Goal: Task Accomplishment & Management: Complete application form

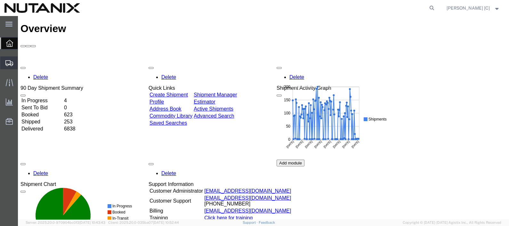
click at [0, 0] on span "Create Shipment" at bounding box center [0, 0] width 0 height 0
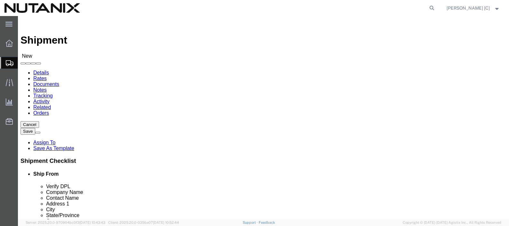
select select
click input "text"
type input "N"
type input "Durh"
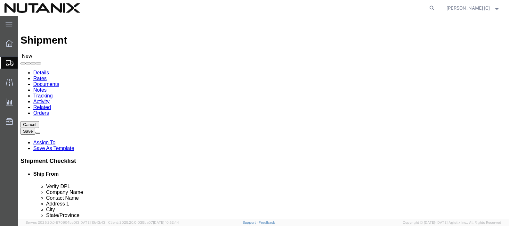
select select "46554"
select select "NC"
click input "text"
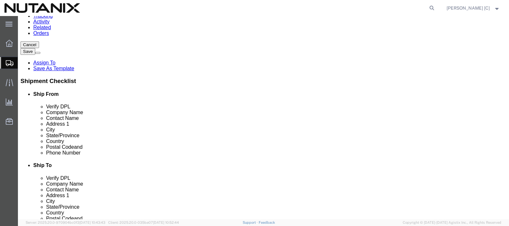
scroll to position [80, 0]
type input "[PERSON_NAME]"
click input "text"
type input "9"
type input "9192474215"
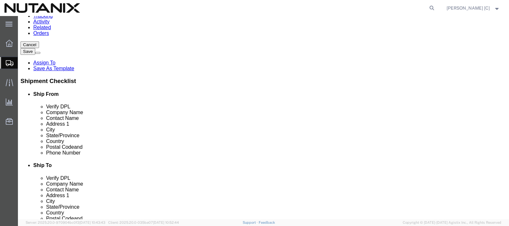
click input "text"
type input "[DOMAIN_NAME][EMAIL_ADDRESS][DOMAIN_NAME]"
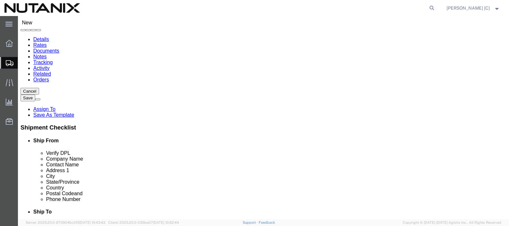
scroll to position [0, 0]
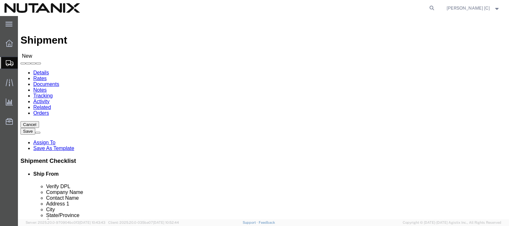
type input "san"
select select "36124"
select select "CA"
paste input "[PERSON_NAME]"
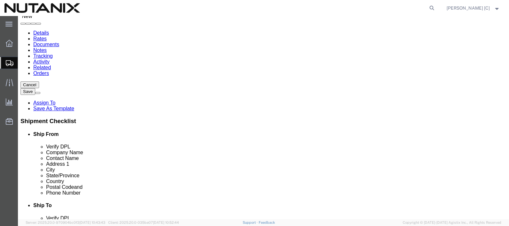
scroll to position [80, 0]
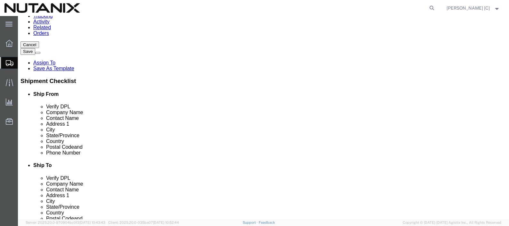
type input "[PERSON_NAME]"
click input "text"
type input "9192474215"
click input "text"
type input "[DOMAIN_NAME][EMAIL_ADDRESS][DOMAIN_NAME]"
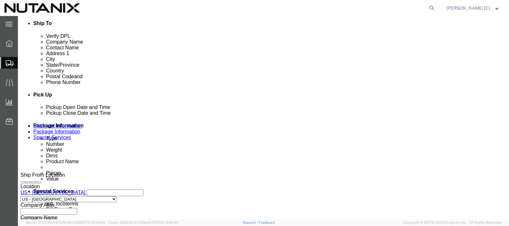
scroll to position [240, 0]
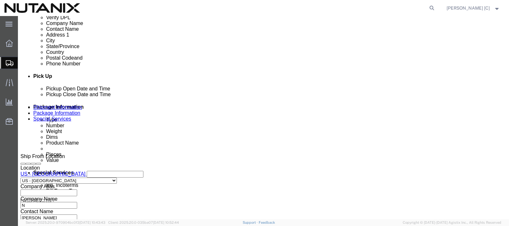
click div "[DATE] 10:00 AM"
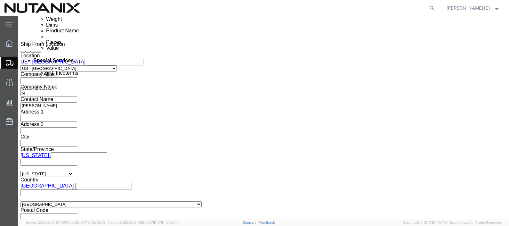
type input "4:00 AM"
click button "Apply"
click select "Select Air Less than Truckload Multi-Leg Ocean Freight Rail Small Parcel Truckl…"
select select "SMAL"
click select "Select Air Less than Truckload Multi-Leg Ocean Freight Rail Small Parcel Truckl…"
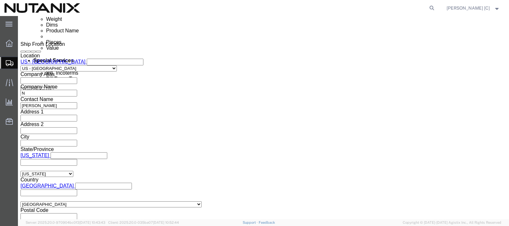
click button "Continue"
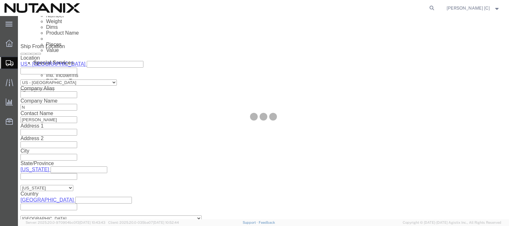
scroll to position [6, 0]
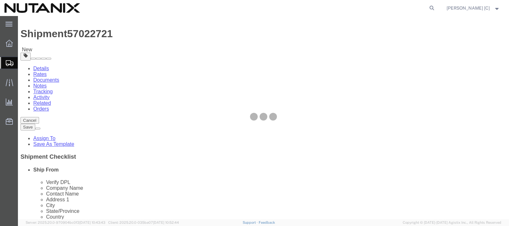
select select "YRPK"
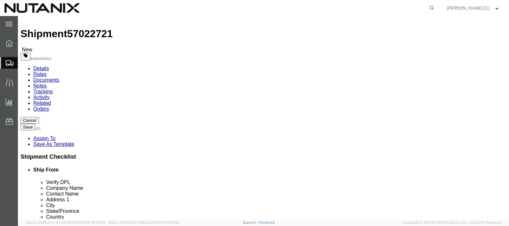
drag, startPoint x: 81, startPoint y: 133, endPoint x: 46, endPoint y: 130, distance: 35.3
click div "Dimensions Length x Width x Height Select cm ft in"
type input "7"
type input "13.5"
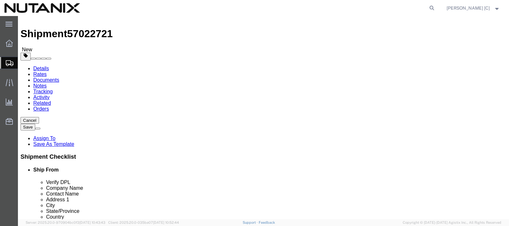
click link "Add Content"
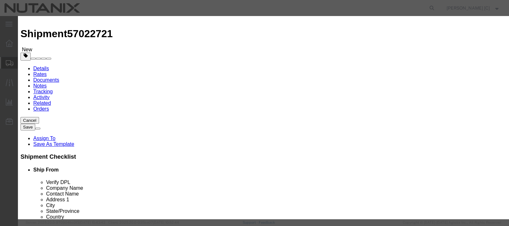
click input "text"
type input "office supplies"
click textarea
type textarea "Swagg"
drag, startPoint x: 147, startPoint y: 63, endPoint x: 135, endPoint y: 62, distance: 12.2
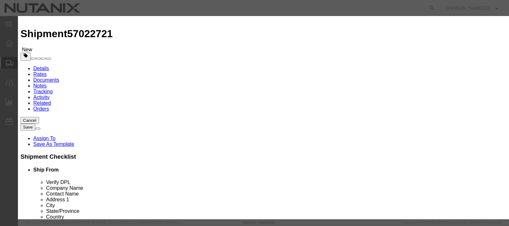
click input "0"
type input "01"
click input "text"
type input "10"
click div "Transport Notes"
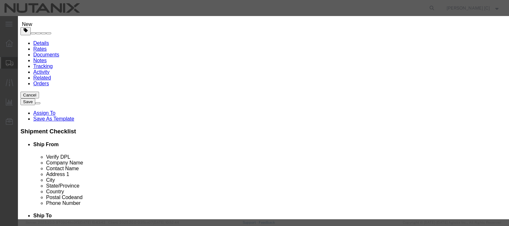
scroll to position [43, 0]
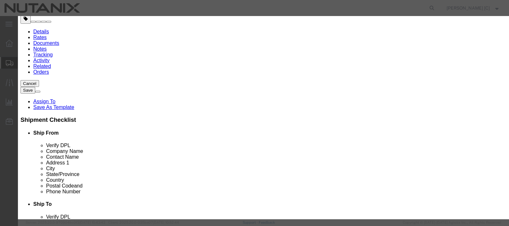
click button "Save & Close"
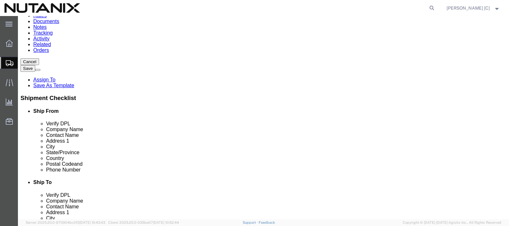
scroll to position [76, 0]
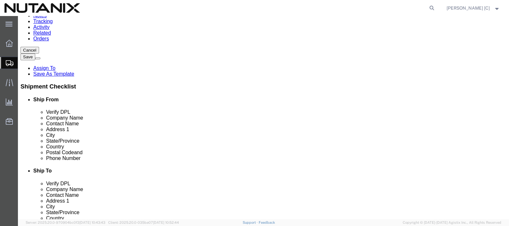
click button "Continue"
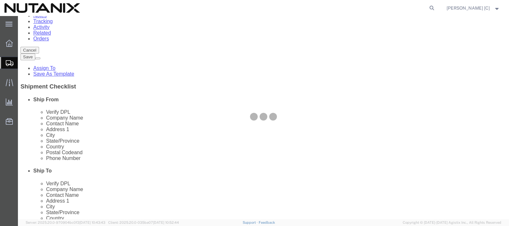
select select
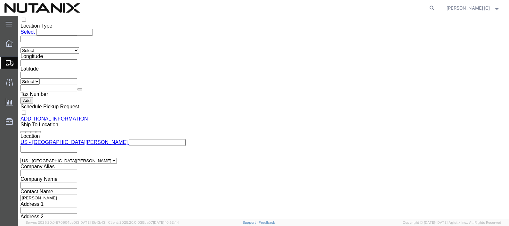
scroll to position [671, 0]
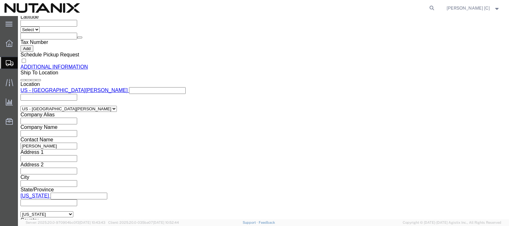
click button "Rate Shipment"
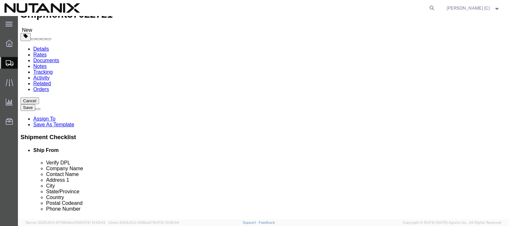
scroll to position [0, 0]
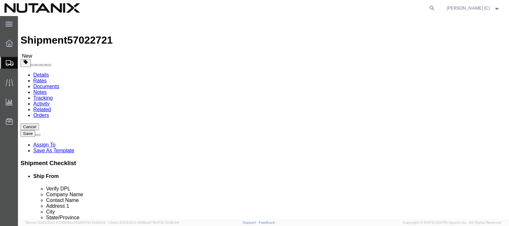
click button "Rate Shipment"
click icon
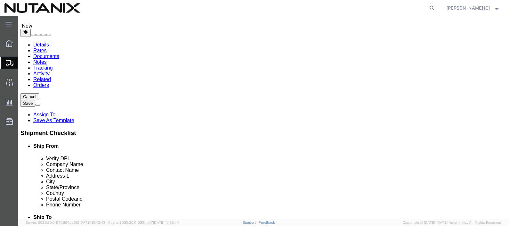
scroll to position [40, 0]
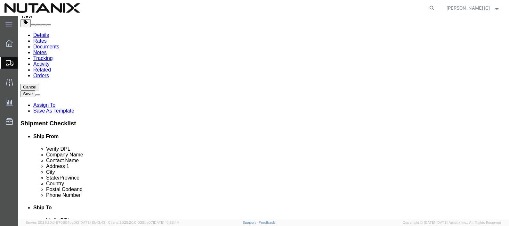
click input "0.00"
drag, startPoint x: 132, startPoint y: 99, endPoint x: 76, endPoint y: 101, distance: 56.0
click div "Length 7 x Width 7 x Height 13.5 Select cm ft in"
type input "17"
drag, startPoint x: 83, startPoint y: 110, endPoint x: -4, endPoint y: 93, distance: 89.0
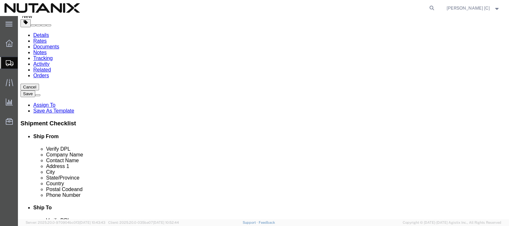
click html "Shipment 57022721 New Details Rates Documents Notes Tracking Activity Related O…"
type input "13.5"
click div "x Package Type Select Envelope Large Box Medium Box PAK Rack Small Box Tube You…"
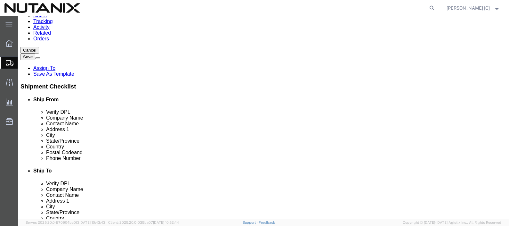
click button "Continue"
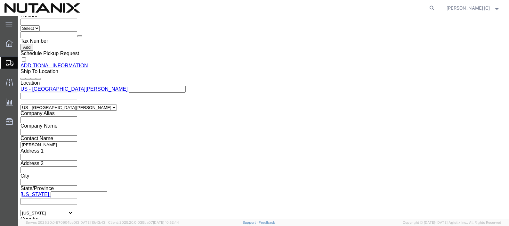
click button "Rate Shipment"
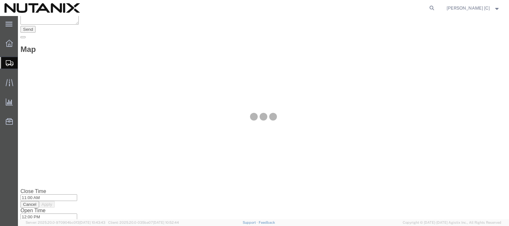
scroll to position [0, 0]
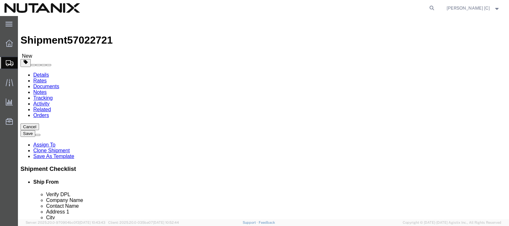
click at [40, 72] on link "Details" at bounding box center [41, 74] width 16 height 5
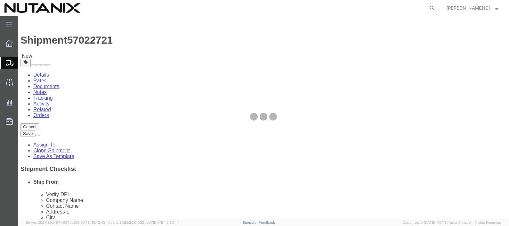
select select "46554"
select select "36124"
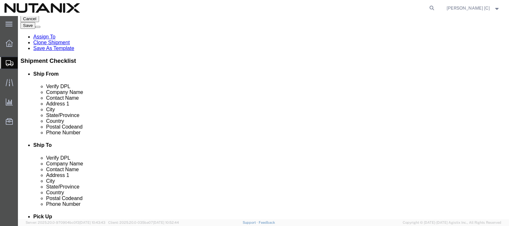
scroll to position [160, 0]
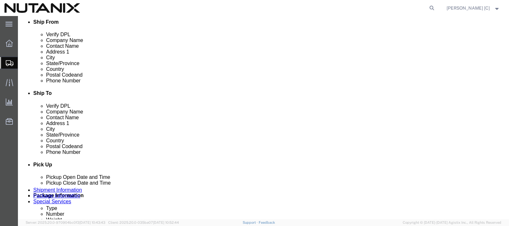
click div "[DATE] 10:52 AM"
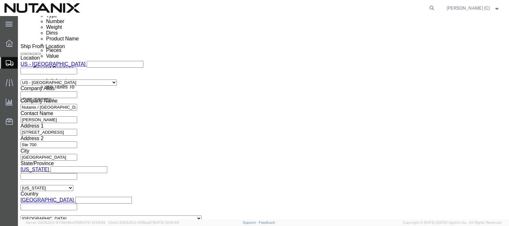
click input "4:52 AM"
type input "4:00 PM"
click button "Apply"
click button "Continue"
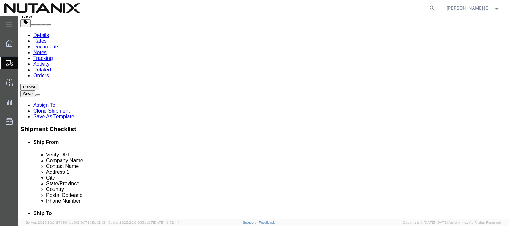
click button "Rate Shipment"
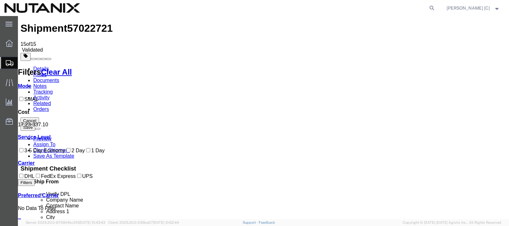
scroll to position [0, 0]
